Goal: Information Seeking & Learning: Find specific fact

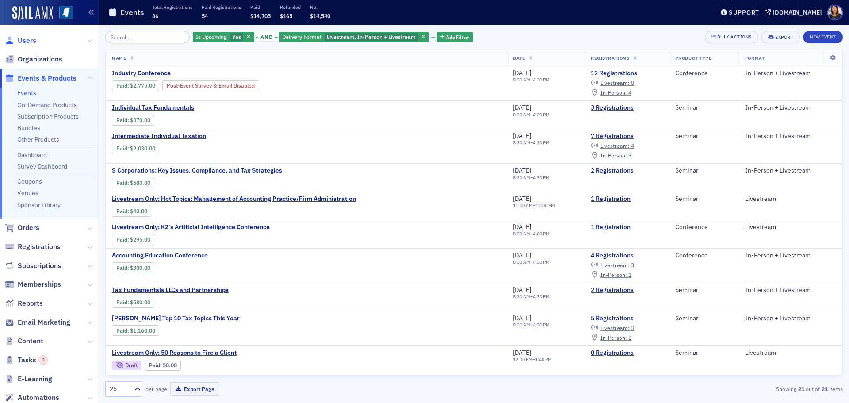
click at [22, 44] on span "Users" at bounding box center [27, 41] width 19 height 10
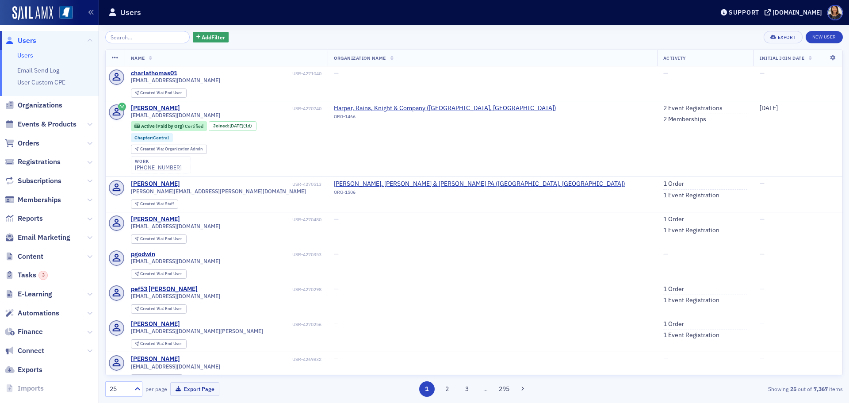
click at [28, 40] on span "Users" at bounding box center [27, 41] width 19 height 10
click at [27, 44] on span "Users" at bounding box center [27, 41] width 19 height 10
